Goal: Check status: Check status

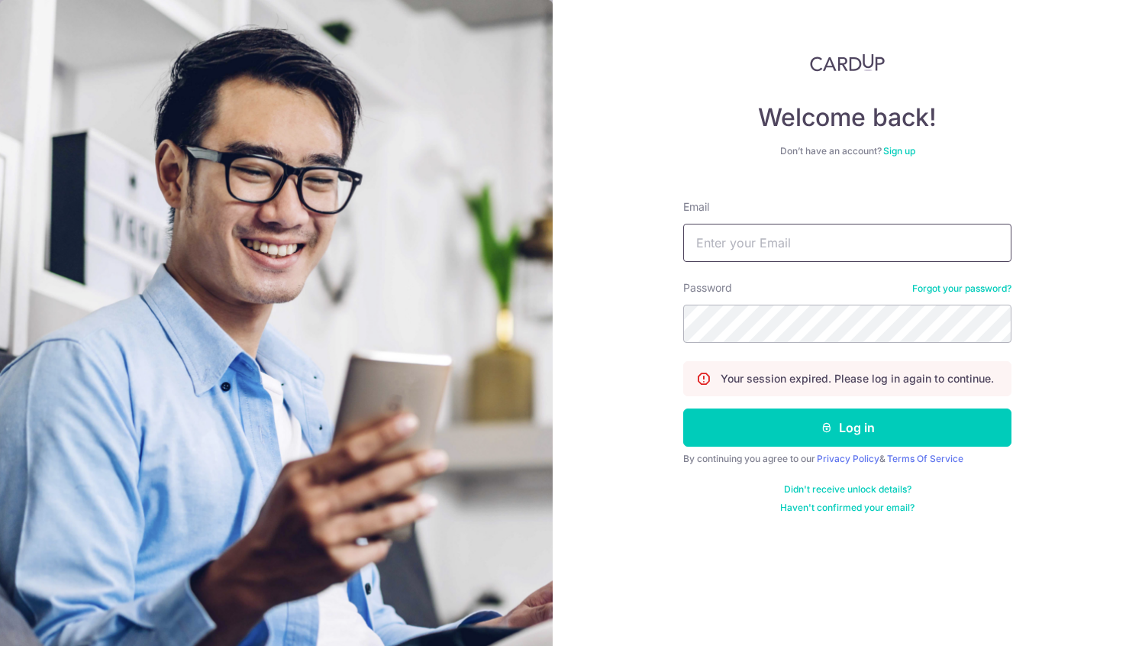
click at [760, 237] on input "Email" at bounding box center [847, 243] width 328 height 38
type input "DENGHUIYAO@GMAIL.COM"
click at [749, 450] on form "Email DENGHUIYAO@GMAIL.COM Password Forgot your password? Your session expired.…" at bounding box center [847, 351] width 328 height 326
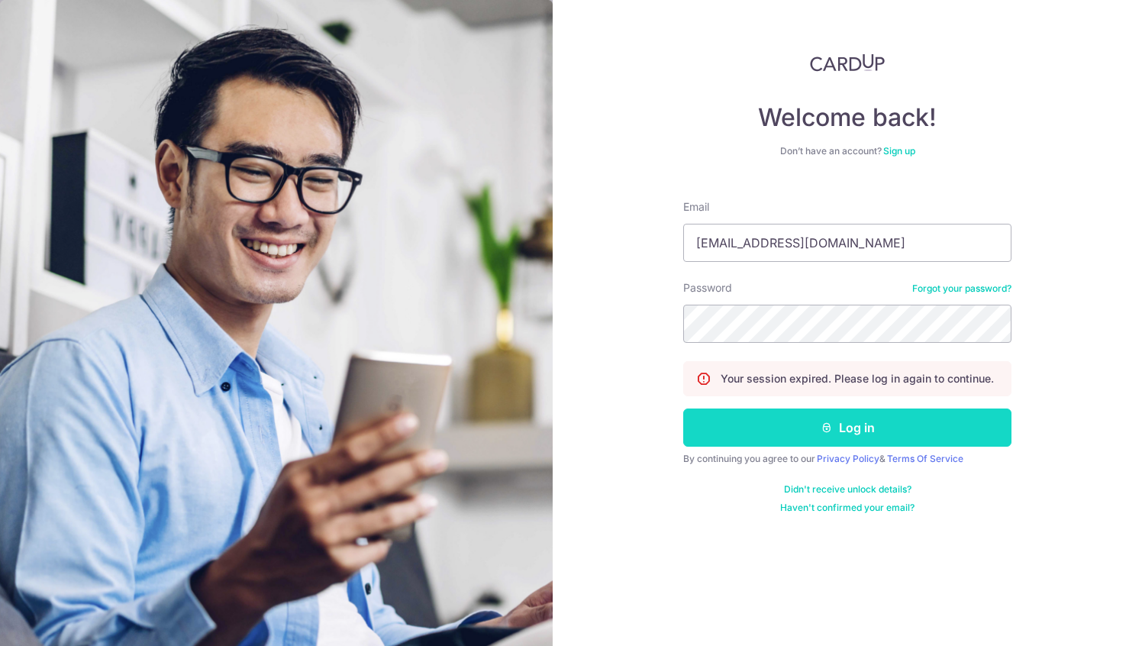
click at [756, 430] on button "Log in" at bounding box center [847, 427] width 328 height 38
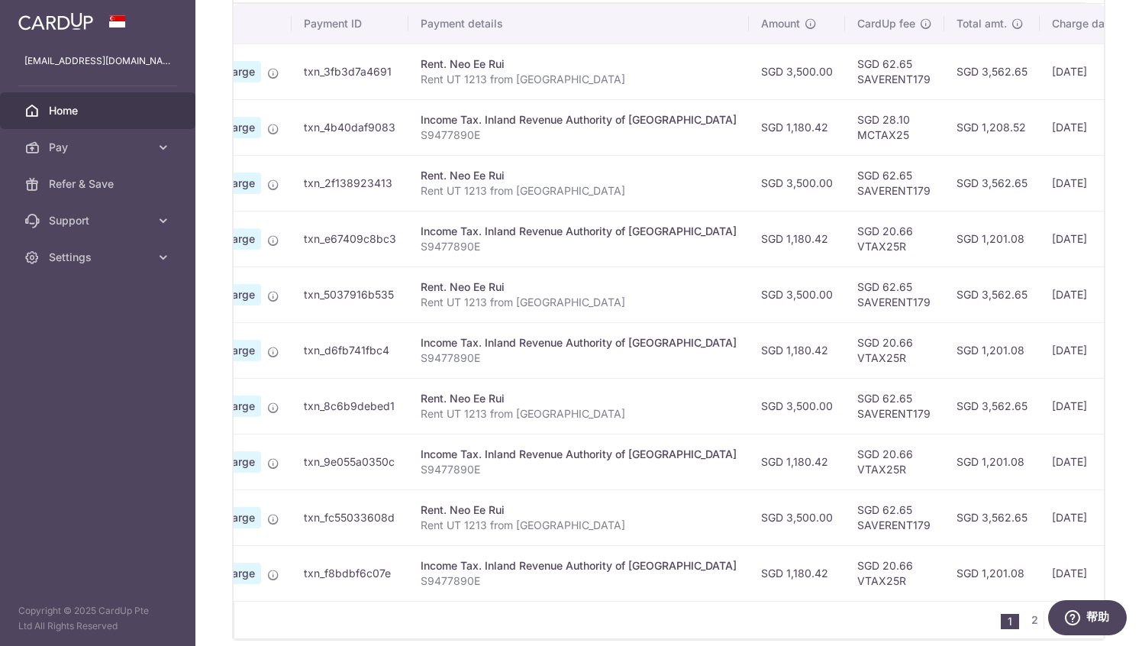
scroll to position [534, 0]
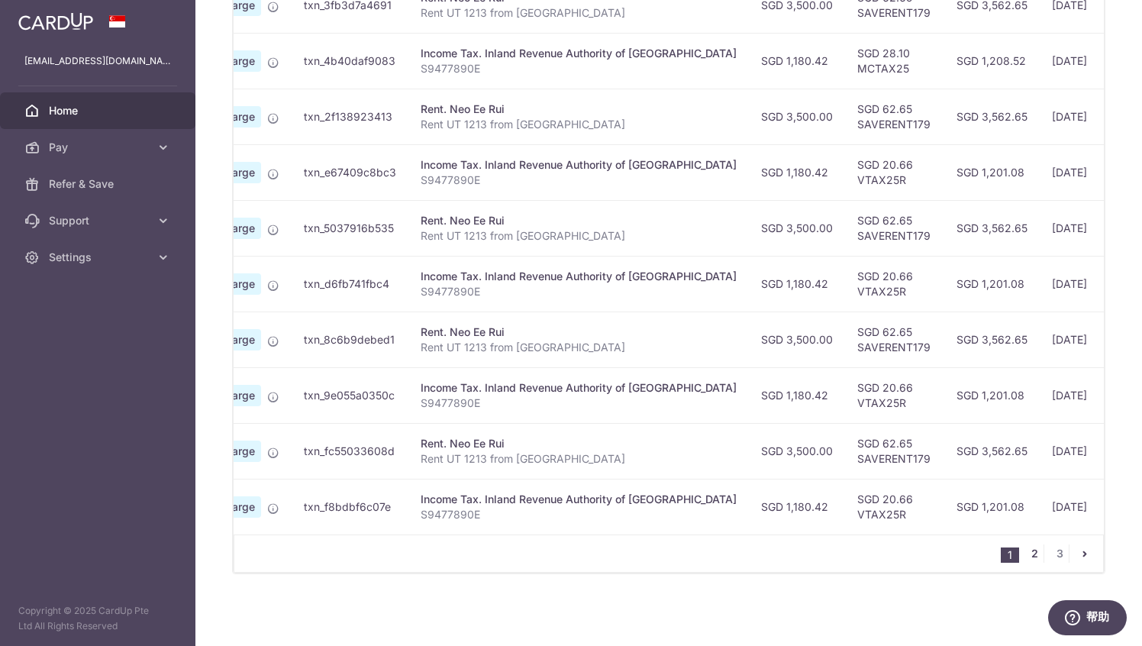
click at [1030, 550] on link "2" at bounding box center [1034, 553] width 18 height 18
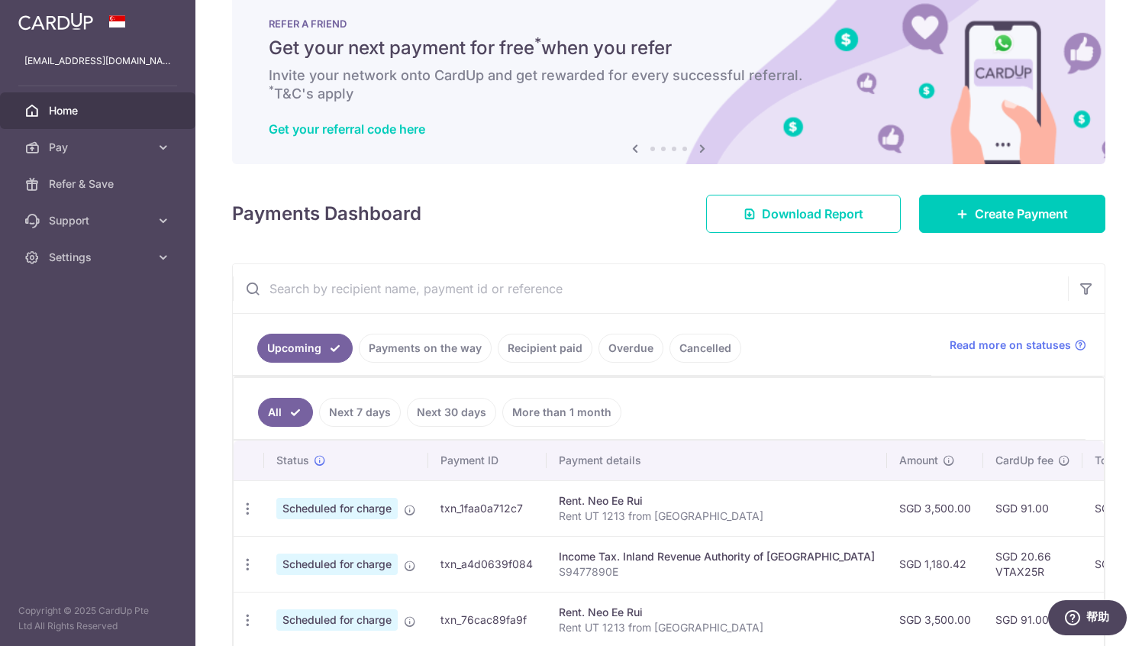
scroll to position [0, 0]
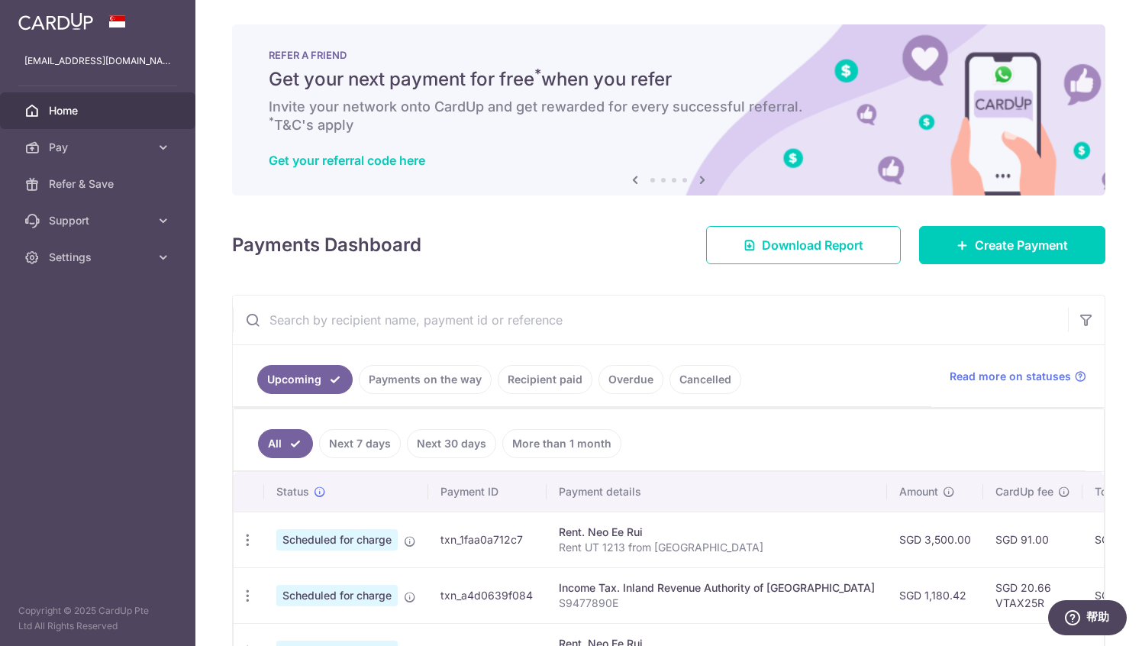
click at [63, 21] on img at bounding box center [55, 21] width 75 height 18
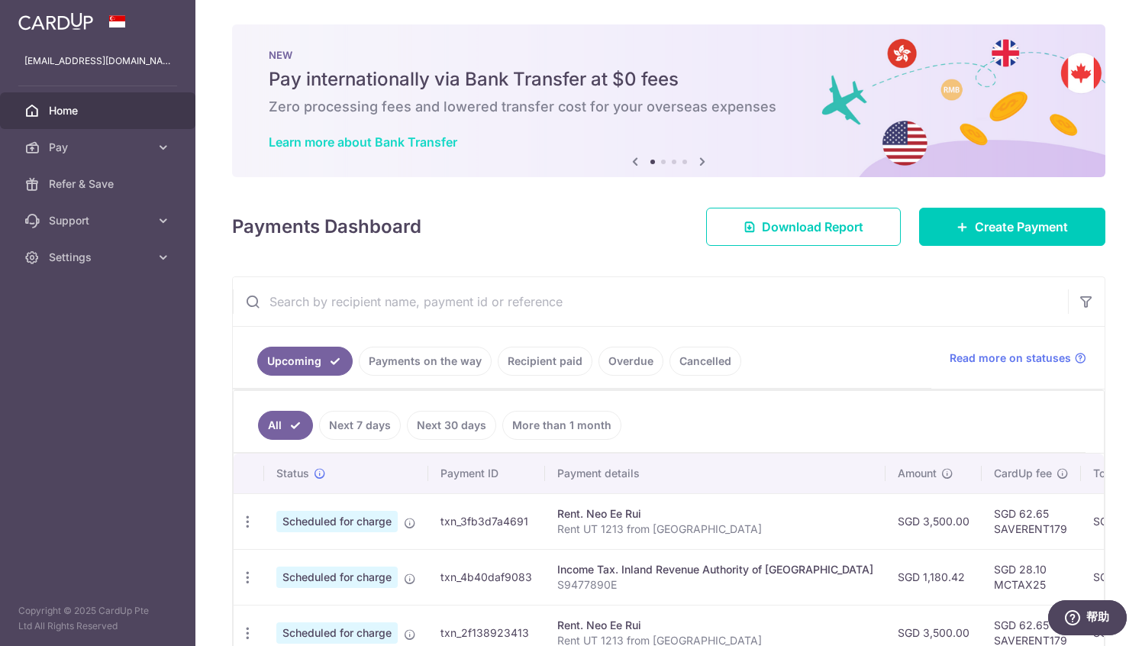
click at [339, 140] on link "Learn more about Bank Transfer" at bounding box center [363, 141] width 189 height 15
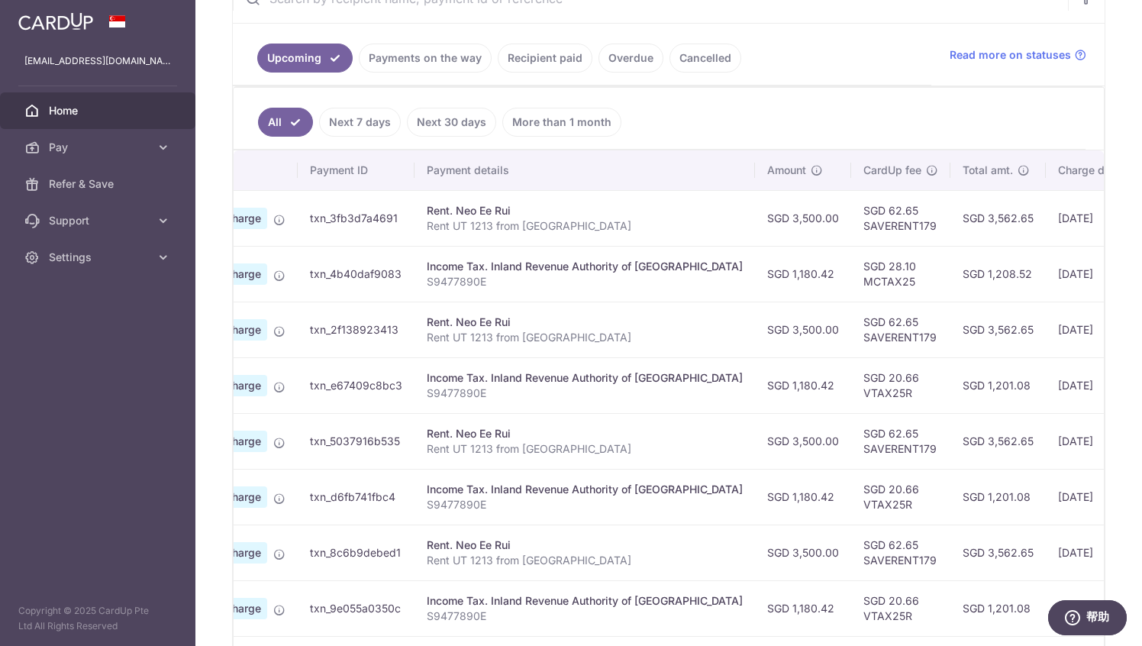
scroll to position [0, 131]
click at [588, 379] on div "Income Tax. Inland Revenue Authority of [GEOGRAPHIC_DATA]" at bounding box center [584, 377] width 316 height 15
click at [850, 386] on td "SGD 20.66 VTAX25R" at bounding box center [899, 385] width 99 height 56
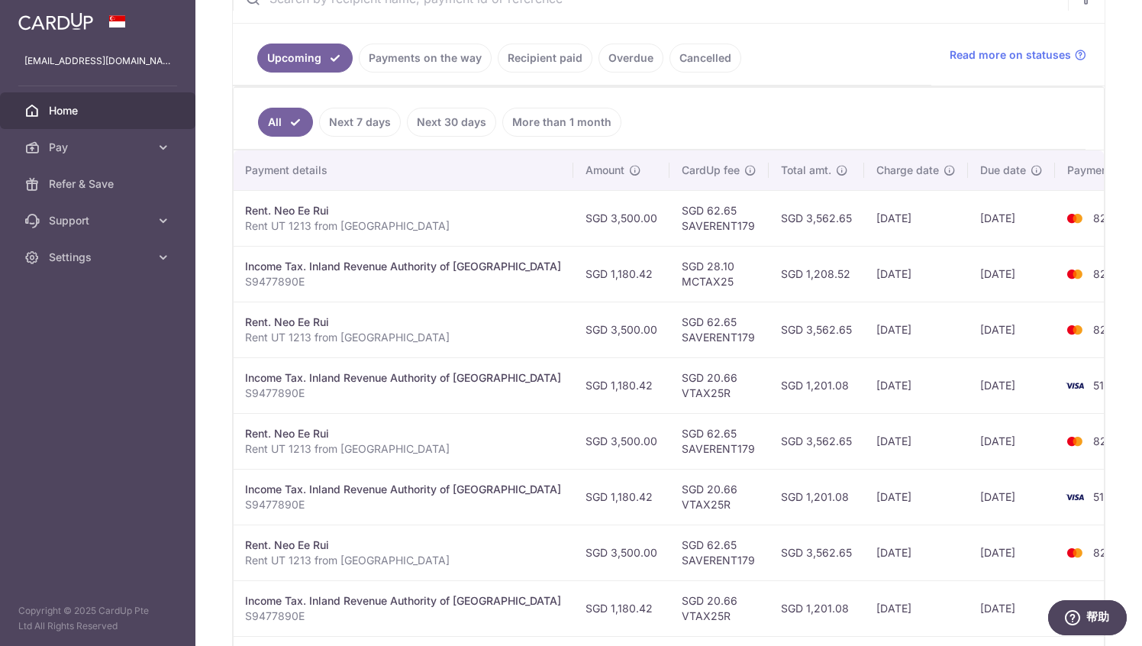
scroll to position [0, 317]
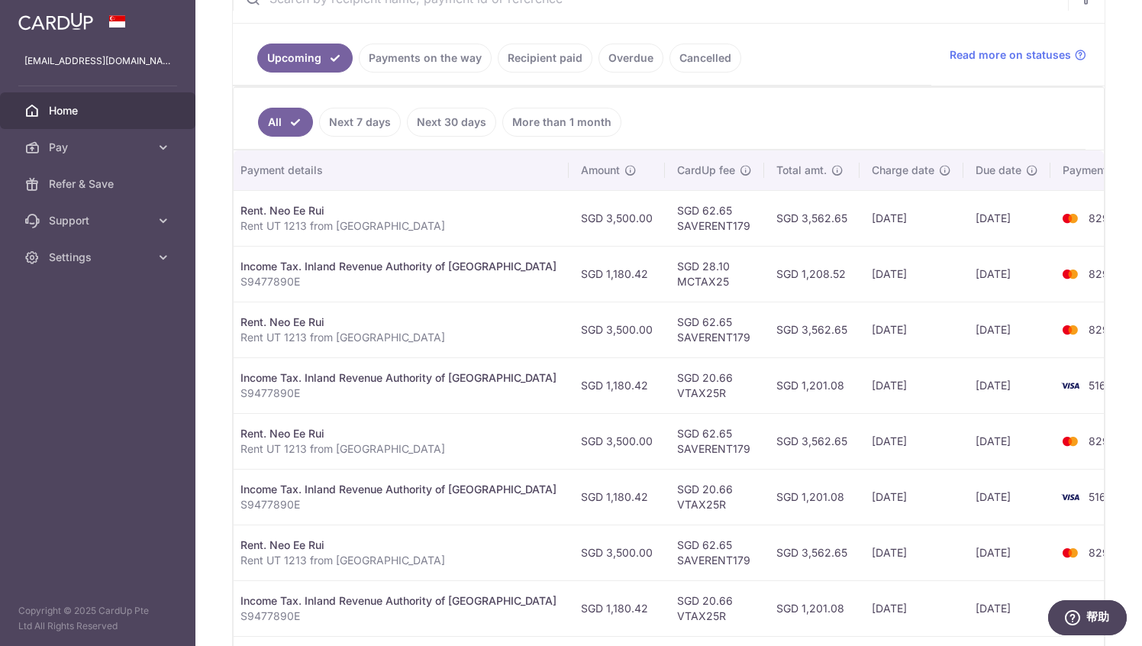
click at [1052, 385] on td "5161" at bounding box center [1108, 385] width 116 height 56
